Goal: Find specific page/section: Find specific page/section

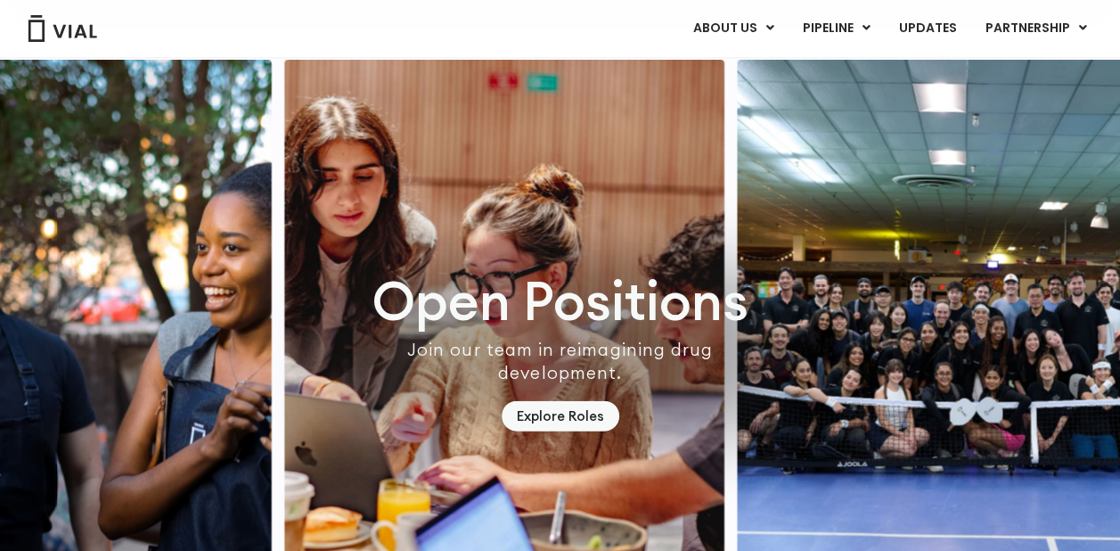
scroll to position [5171, 0]
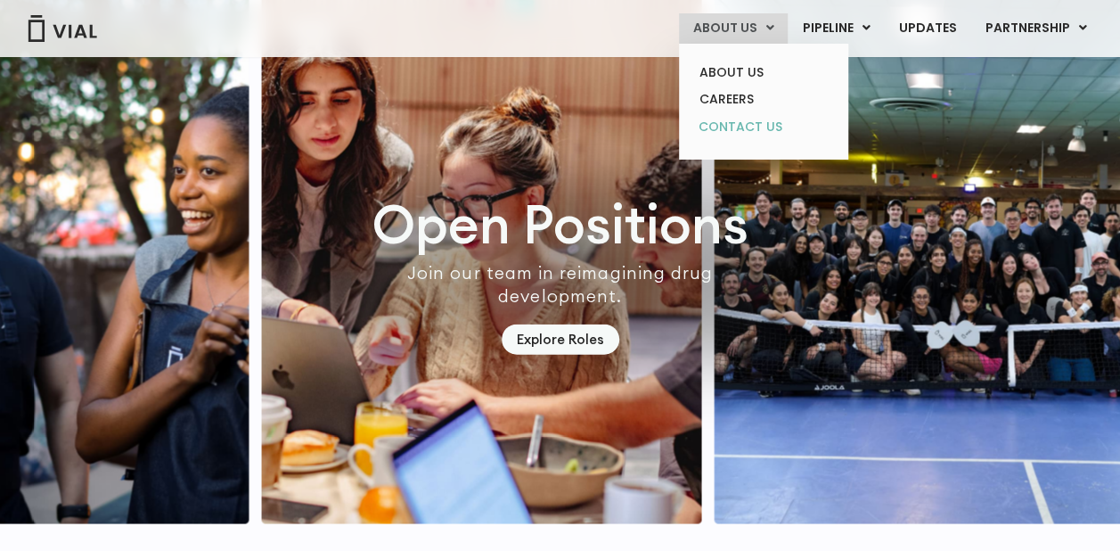
click at [759, 127] on link "CONTACT US" at bounding box center [763, 127] width 156 height 29
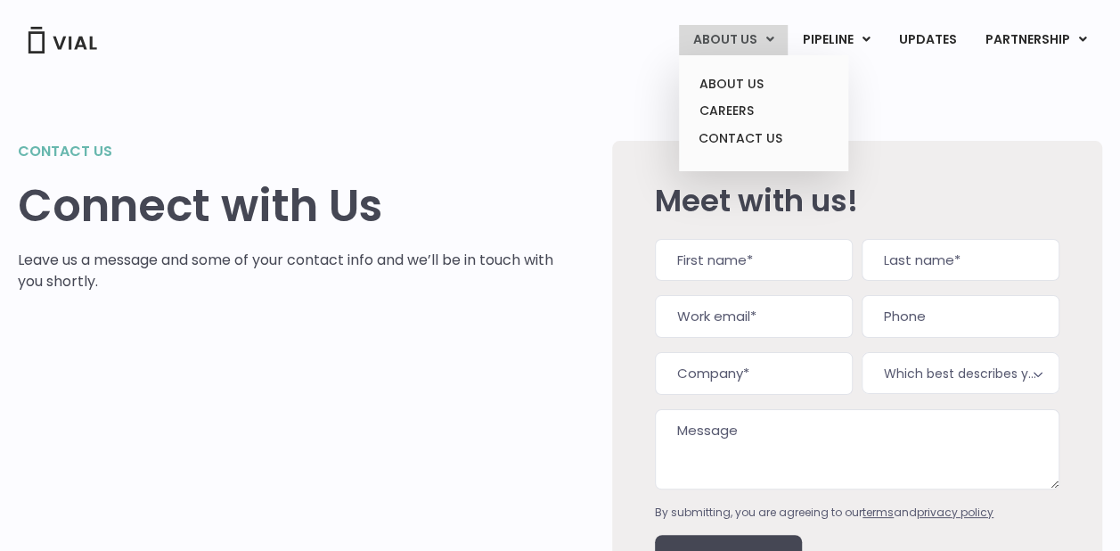
click at [773, 43] on icon at bounding box center [770, 39] width 8 height 12
click at [757, 84] on link "ABOUT US" at bounding box center [763, 84] width 156 height 28
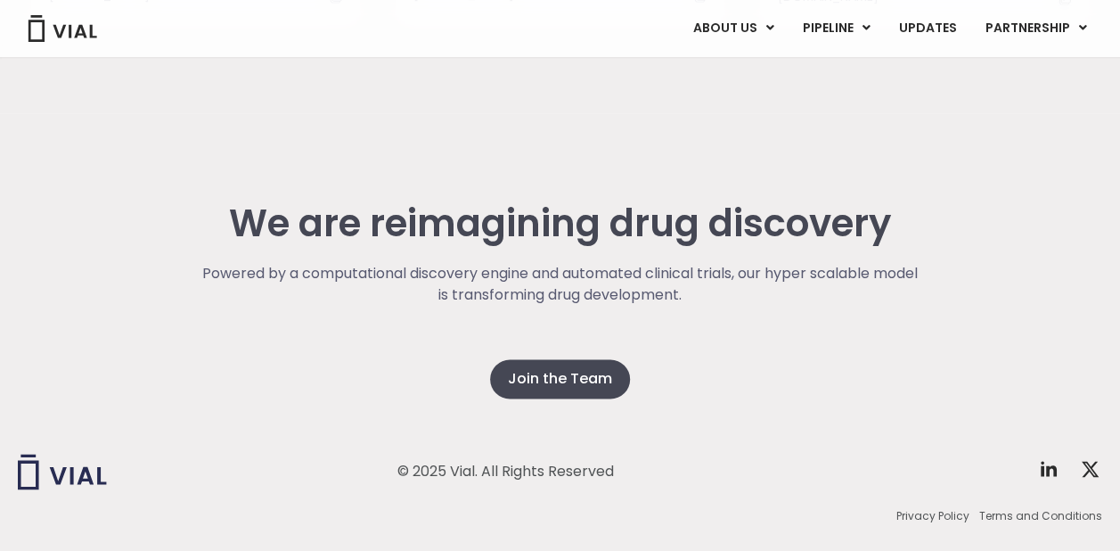
scroll to position [4606, 0]
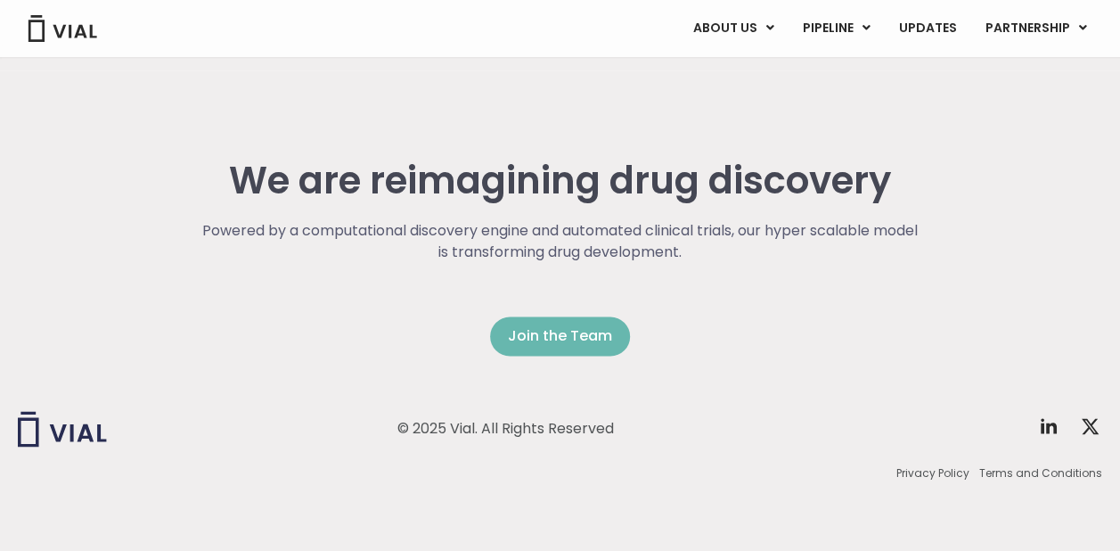
click at [574, 330] on span "Join the Team" at bounding box center [560, 335] width 104 height 21
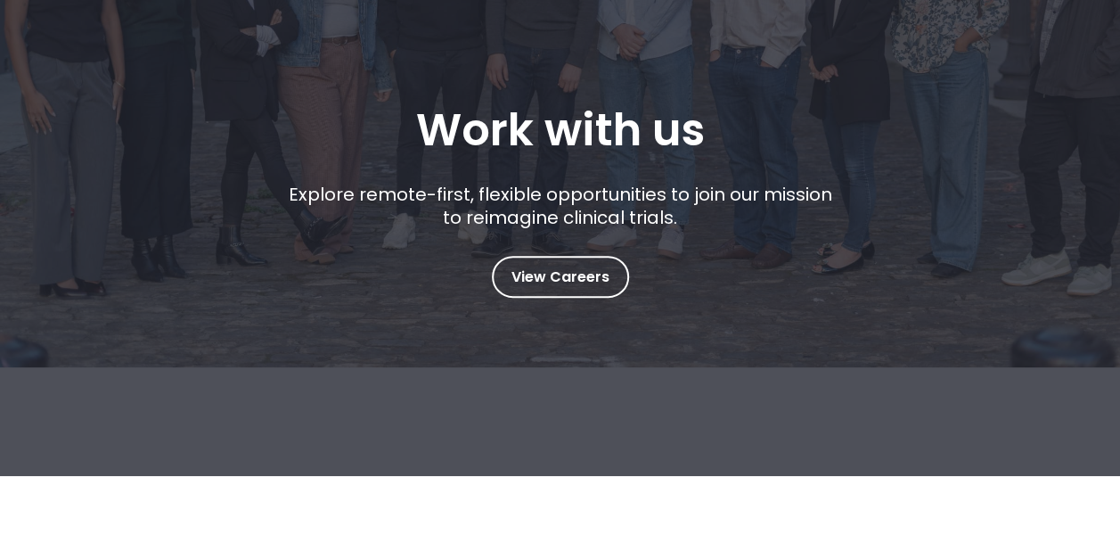
scroll to position [267, 0]
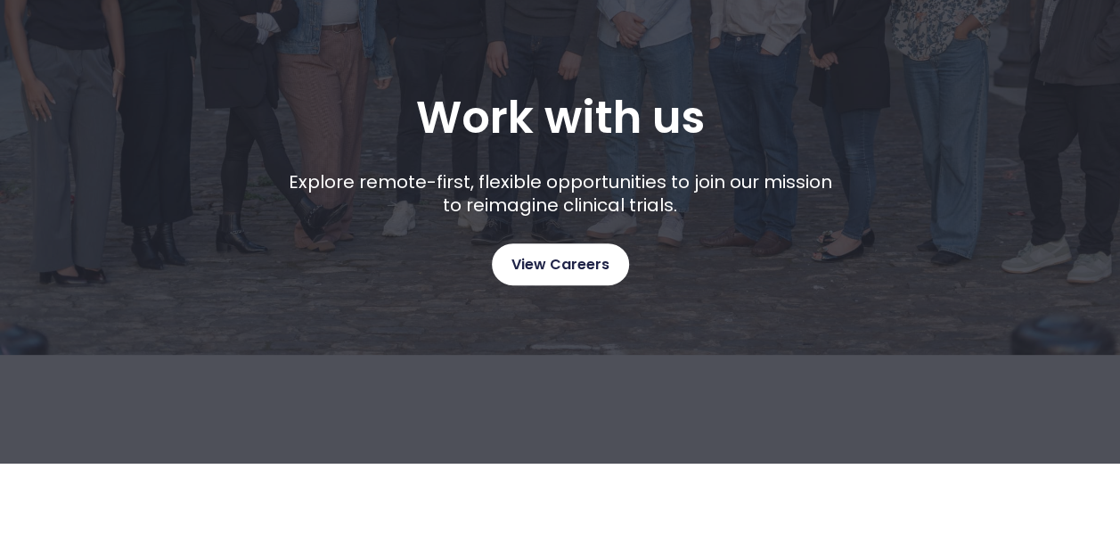
click at [583, 269] on span "View Careers" at bounding box center [561, 264] width 98 height 23
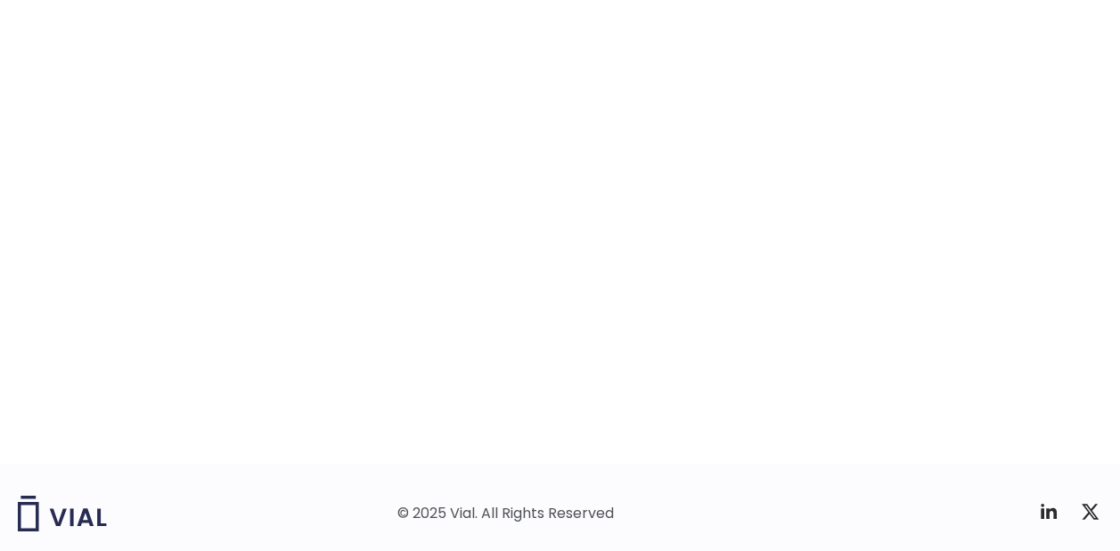
scroll to position [2943, 0]
